Goal: Information Seeking & Learning: Learn about a topic

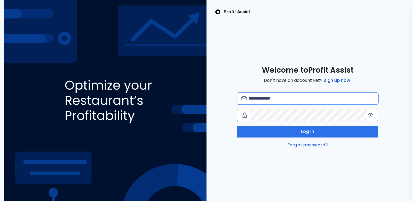
click at [285, 100] on input "email" at bounding box center [310, 98] width 125 height 12
type input "**********"
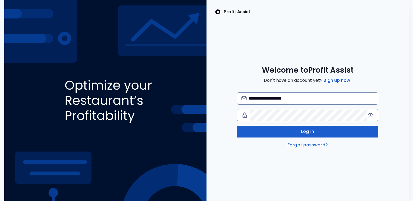
click at [302, 131] on span "Log in" at bounding box center [307, 131] width 13 height 6
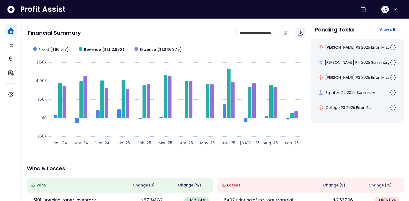
scroll to position [13, 0]
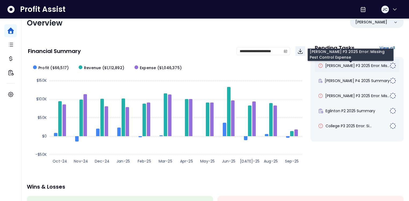
click at [357, 66] on span "[PERSON_NAME] P3 2025 Error: Mis..." at bounding box center [358, 65] width 64 height 5
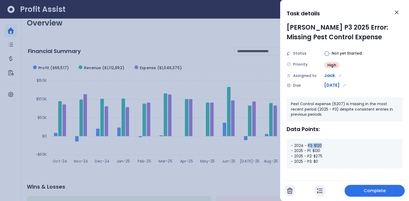
drag, startPoint x: 307, startPoint y: 145, endPoint x: 322, endPoint y: 145, distance: 15.0
click at [322, 145] on div "- 2024 - P3: $120 - 2025 - P1: $130 - 2025 - P2: $275 - 2025 - P3: $0" at bounding box center [345, 154] width 116 height 30
drag, startPoint x: 307, startPoint y: 150, endPoint x: 324, endPoint y: 154, distance: 16.9
click at [324, 154] on div "- 2024 - P3: $120 - 2025 - P1: $130 - 2025 - P2: $275 - 2025 - P3: $0" at bounding box center [345, 154] width 116 height 30
click at [398, 14] on icon "Close" at bounding box center [397, 12] width 6 height 6
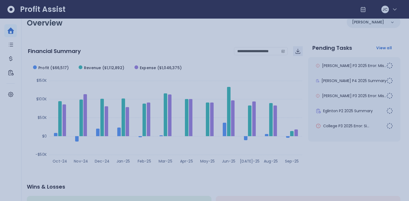
scroll to position [13, 0]
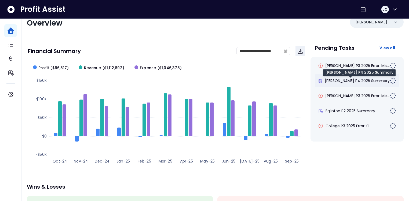
click at [343, 79] on span "[PERSON_NAME] P4 2025 Summary" at bounding box center [357, 80] width 65 height 5
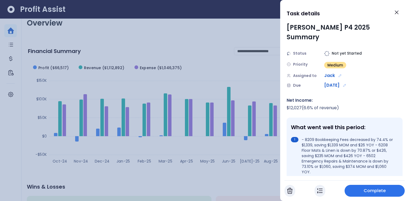
scroll to position [6, 0]
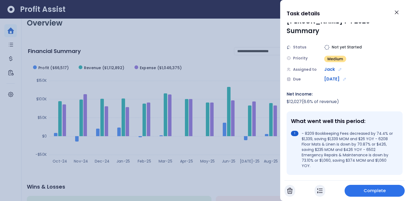
drag, startPoint x: 292, startPoint y: 111, endPoint x: 370, endPoint y: 108, distance: 78.2
click at [370, 111] on div "What went well this period: - 8209 Bookkeeping Fees decreased by 74.4% or $1,33…" at bounding box center [345, 142] width 116 height 63
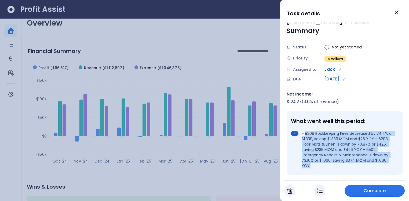
drag, startPoint x: 306, startPoint y: 124, endPoint x: 318, endPoint y: 154, distance: 32.2
click at [318, 154] on li "- 8209 Bookkeeping Fees decreased by 74.4% or $1,339, saving $1,339 MOM and $26…" at bounding box center [343, 150] width 105 height 38
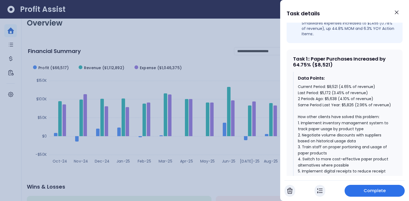
scroll to position [227, 0]
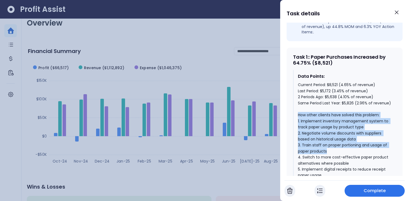
drag, startPoint x: 298, startPoint y: 110, endPoint x: 331, endPoint y: 145, distance: 47.9
click at [331, 145] on div "Current Period: $8,521 (4.65% of revenue) Last Period: $5,172 (3.45% of revenue…" at bounding box center [345, 145] width 94 height 126
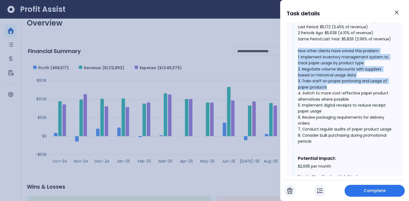
scroll to position [309, 0]
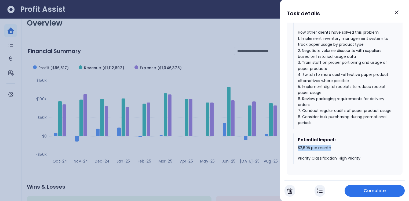
drag, startPoint x: 298, startPoint y: 149, endPoint x: 350, endPoint y: 146, distance: 52.4
click at [347, 147] on div "$2,695 per month Priority Classification: High Priority" at bounding box center [345, 153] width 94 height 16
click at [396, 12] on icon "Close" at bounding box center [397, 12] width 6 height 6
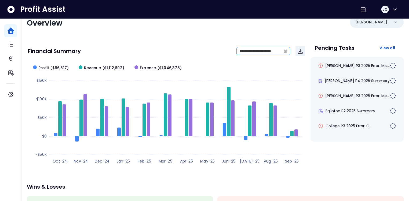
scroll to position [13, 0]
